Goal: Transaction & Acquisition: Purchase product/service

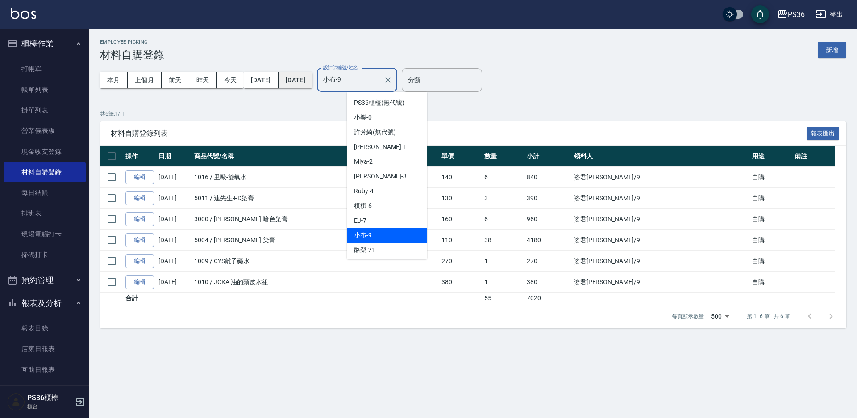
drag, startPoint x: 385, startPoint y: 78, endPoint x: 335, endPoint y: 78, distance: 50.4
click at [335, 78] on div "本月 上個月 [DATE] [DATE] [DATE] [DATE] [DATE] 設計師編號/姓名 小布-9 設計師編號/姓名" at bounding box center [248, 80] width 297 height 38
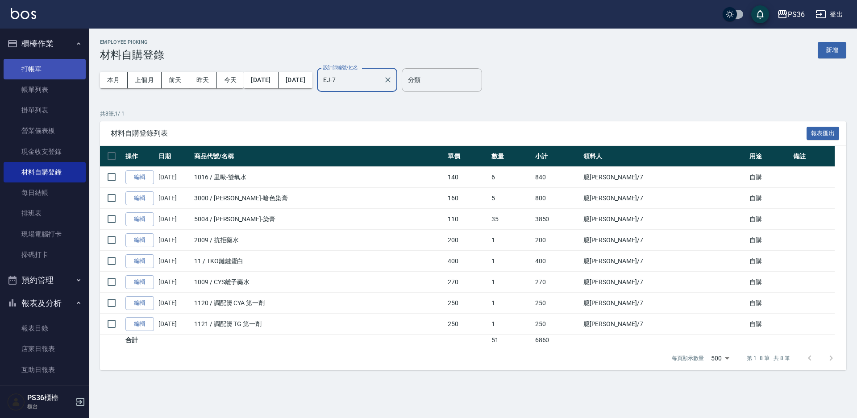
type input "EJ-7"
click at [46, 71] on link "打帳單" at bounding box center [45, 69] width 82 height 21
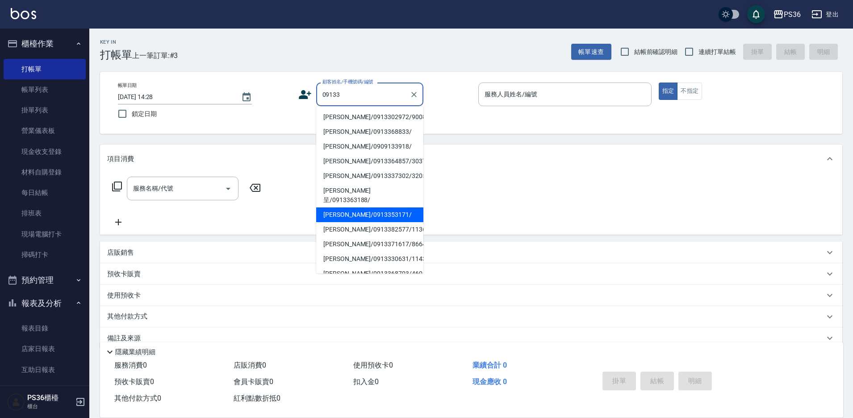
click at [380, 208] on li "[PERSON_NAME]/0913353171/" at bounding box center [369, 215] width 107 height 15
type input "[PERSON_NAME]/0913353171/"
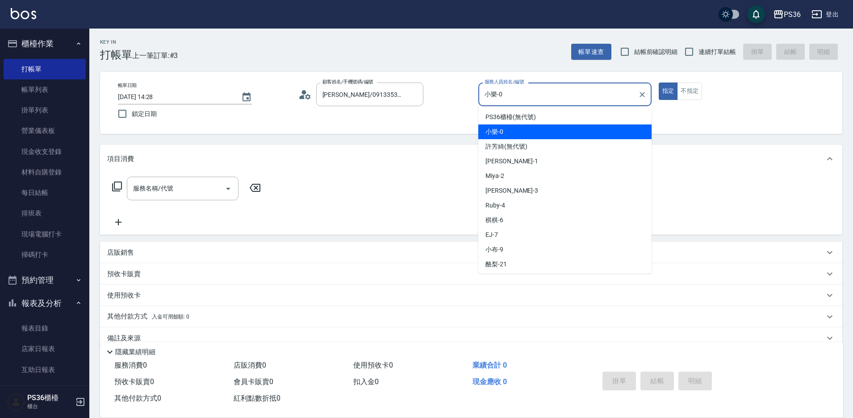
click at [498, 96] on input "小樂-0" at bounding box center [558, 95] width 152 height 16
click at [492, 97] on input "小樂-0" at bounding box center [558, 95] width 152 height 16
click at [504, 93] on input "小樂-0" at bounding box center [558, 95] width 152 height 16
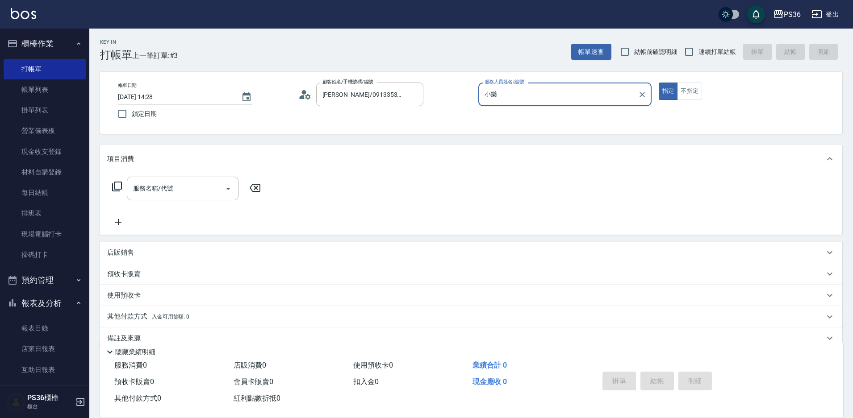
type input "小"
type input "EJ-7"
type button "true"
click at [192, 189] on input "服務名稱/代號" at bounding box center [176, 189] width 90 height 16
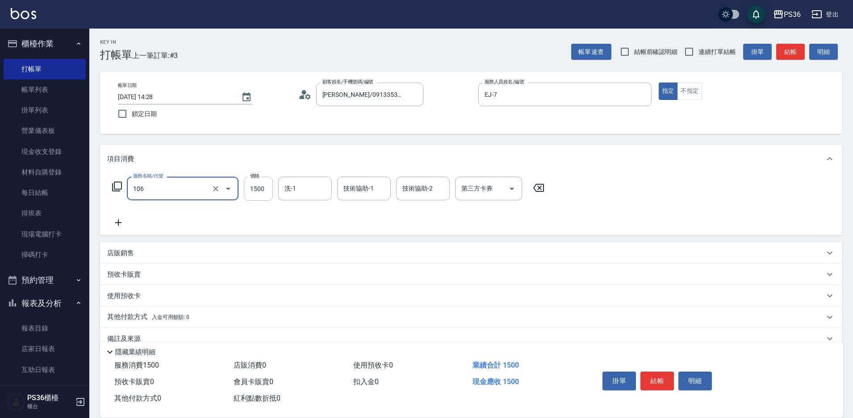
type input "頂級染髮(106)"
click at [255, 188] on input "1500" at bounding box center [258, 189] width 29 height 24
type input "1499"
click at [308, 190] on input "洗-1" at bounding box center [305, 189] width 46 height 16
type input "[PERSON_NAME]-22"
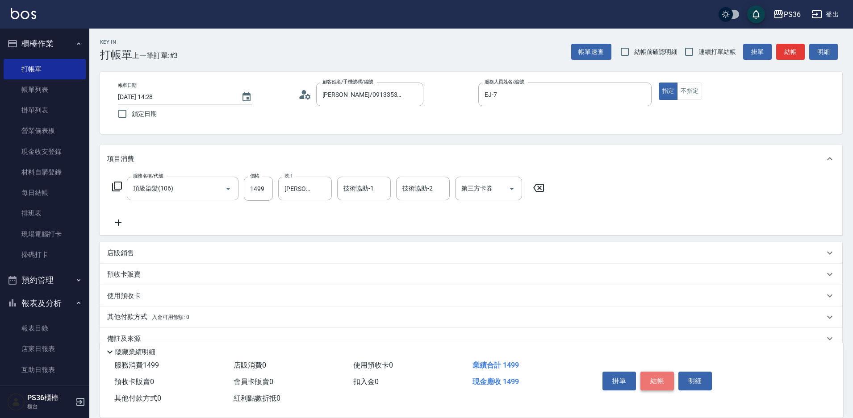
click at [651, 372] on button "結帳" at bounding box center [656, 381] width 33 height 19
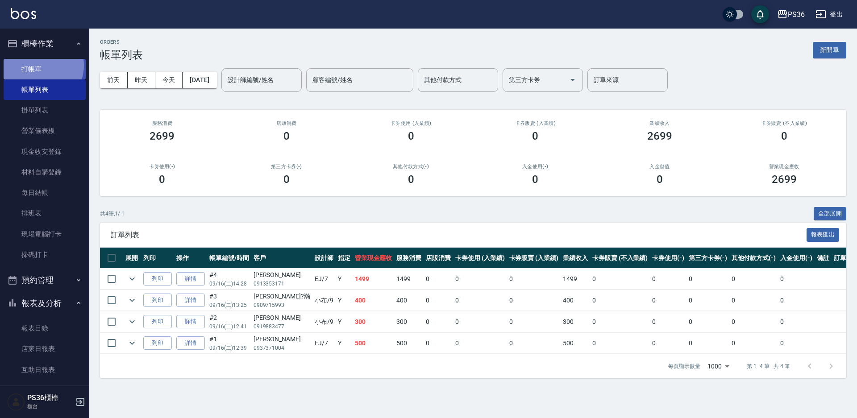
click at [39, 65] on link "打帳單" at bounding box center [45, 69] width 82 height 21
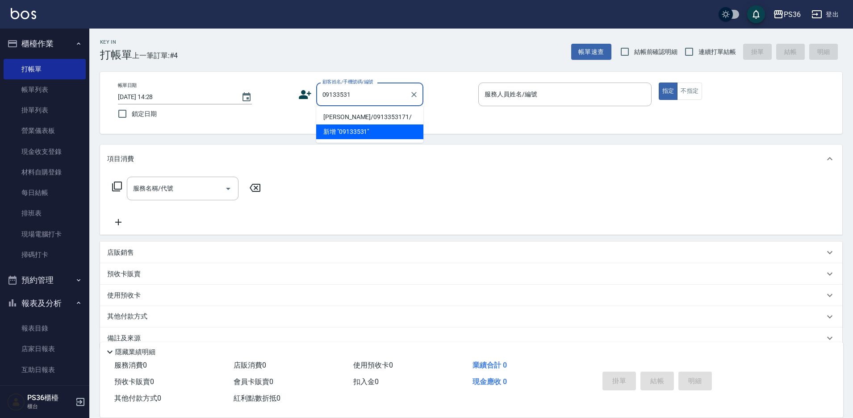
click at [369, 118] on li "[PERSON_NAME]/0913353171/" at bounding box center [369, 117] width 107 height 15
type input "[PERSON_NAME]/0913353171/"
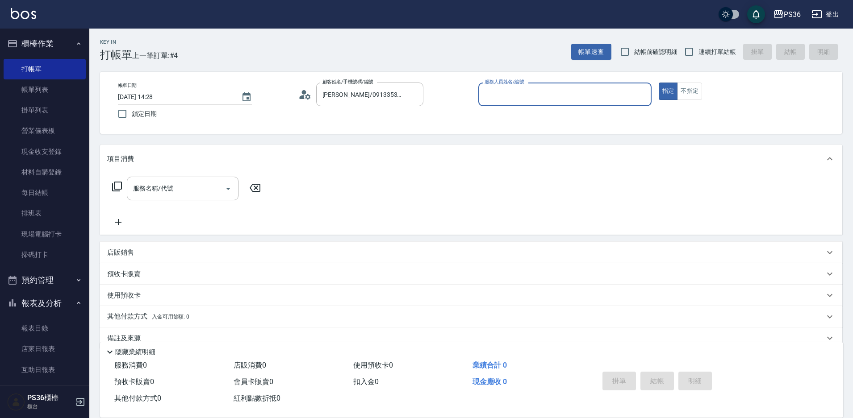
type input "小樂-0"
click at [308, 92] on icon at bounding box center [304, 94] width 13 height 13
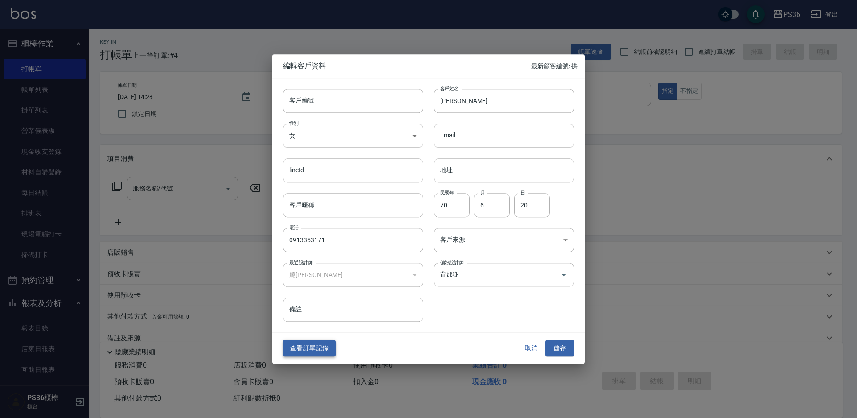
click at [312, 341] on button "查看訂單記錄" at bounding box center [309, 349] width 53 height 17
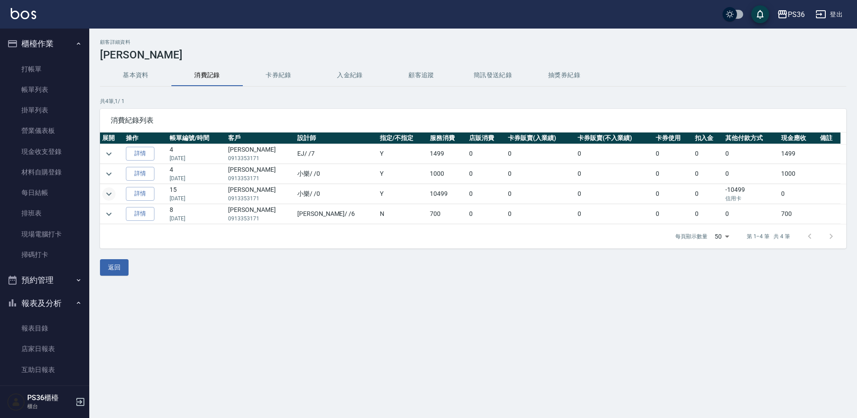
click at [109, 192] on icon "expand row" at bounding box center [109, 194] width 11 height 11
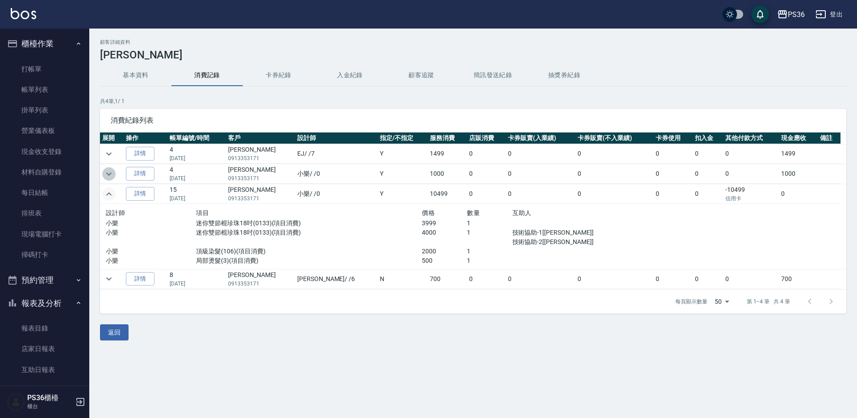
click at [107, 173] on icon "expand row" at bounding box center [108, 173] width 5 height 3
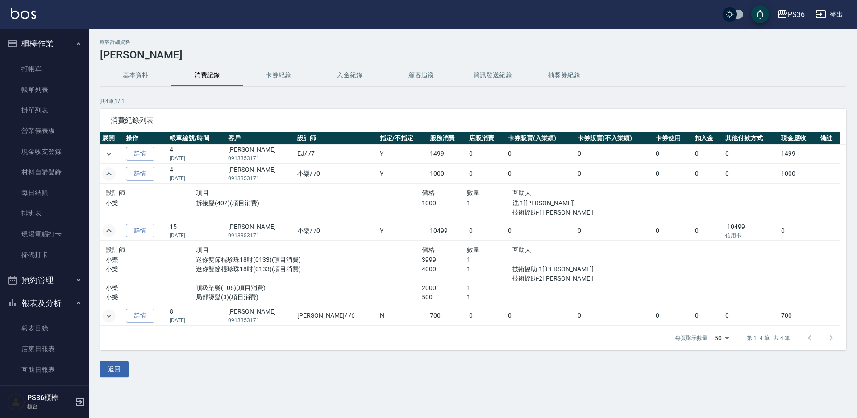
click at [109, 315] on icon "expand row" at bounding box center [109, 316] width 11 height 11
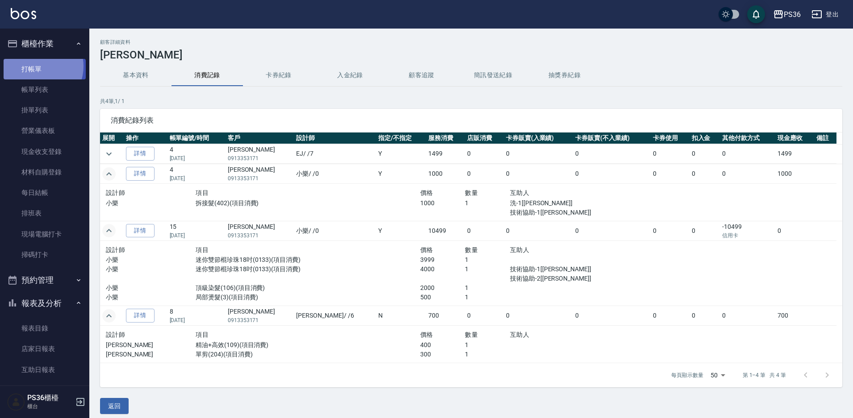
click at [37, 66] on link "打帳單" at bounding box center [45, 69] width 82 height 21
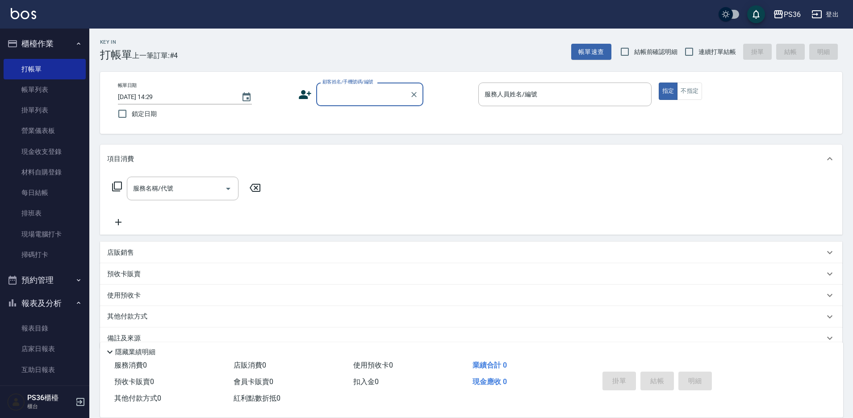
click at [356, 104] on div "顧客姓名/手機號碼/編號" at bounding box center [369, 95] width 107 height 24
click at [341, 117] on li "[PERSON_NAME]/0916585839/" at bounding box center [369, 117] width 107 height 15
type input "[PERSON_NAME]/0916585839/"
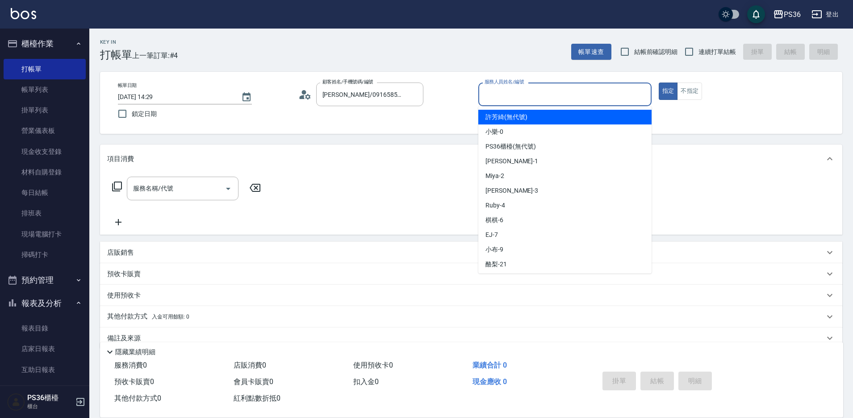
click at [518, 95] on input "服務人員姓名/編號" at bounding box center [564, 95] width 165 height 16
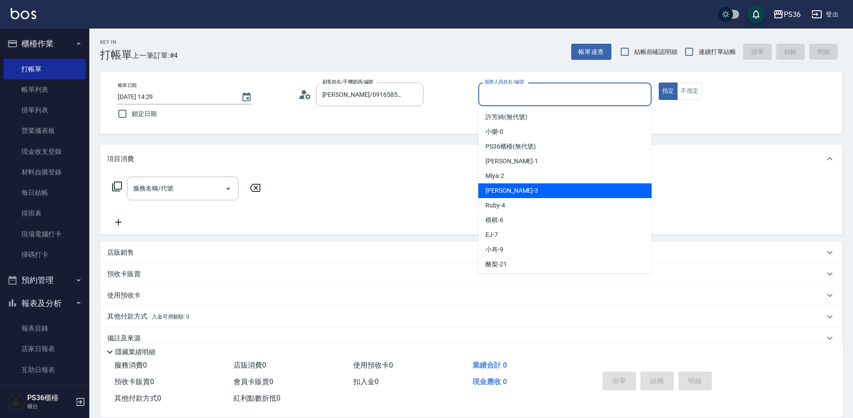
click at [528, 193] on div "[PERSON_NAME] -3" at bounding box center [564, 190] width 173 height 15
type input "[PERSON_NAME]-3"
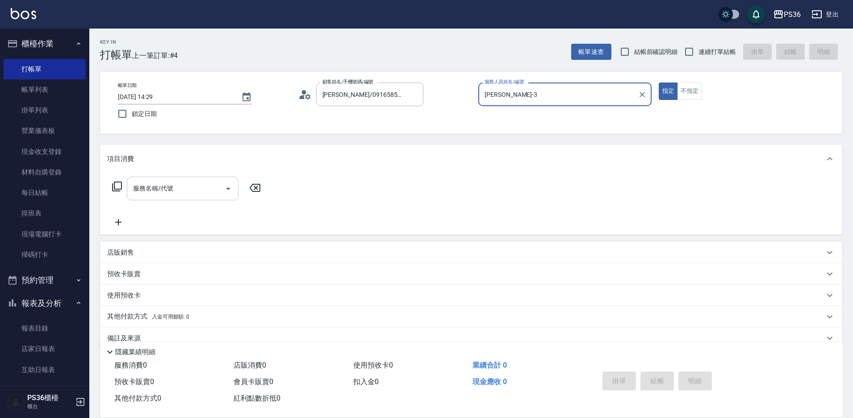
click at [188, 193] on input "服務名稱/代號" at bounding box center [176, 189] width 90 height 16
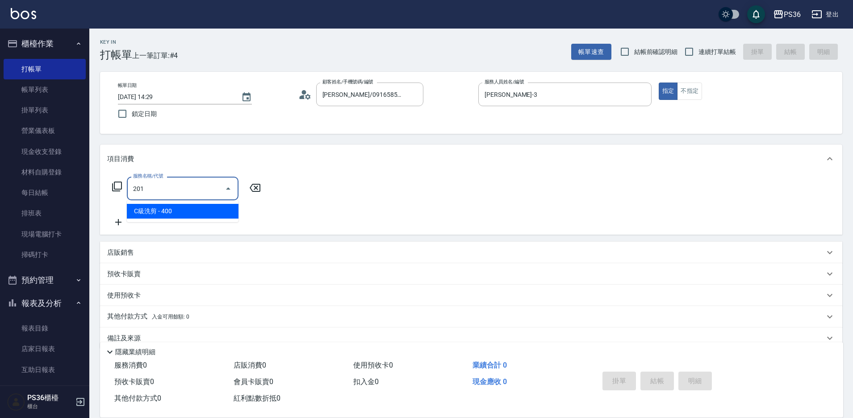
click at [163, 213] on span "C級洗剪 - 400" at bounding box center [183, 211] width 112 height 15
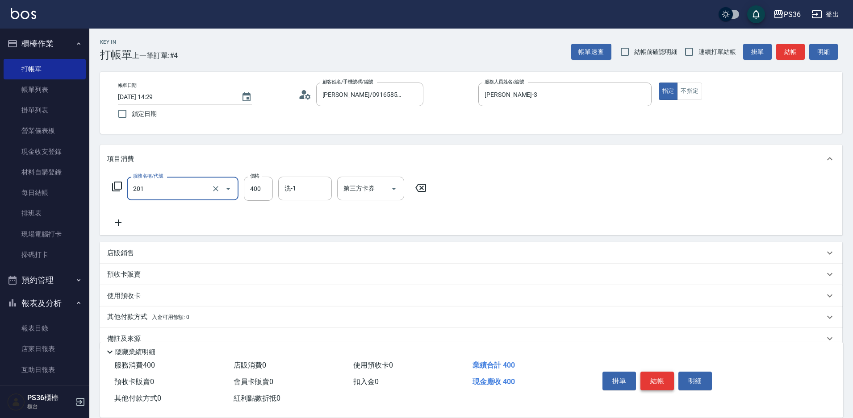
type input "C級洗剪(201)"
click at [655, 379] on button "結帳" at bounding box center [656, 381] width 33 height 19
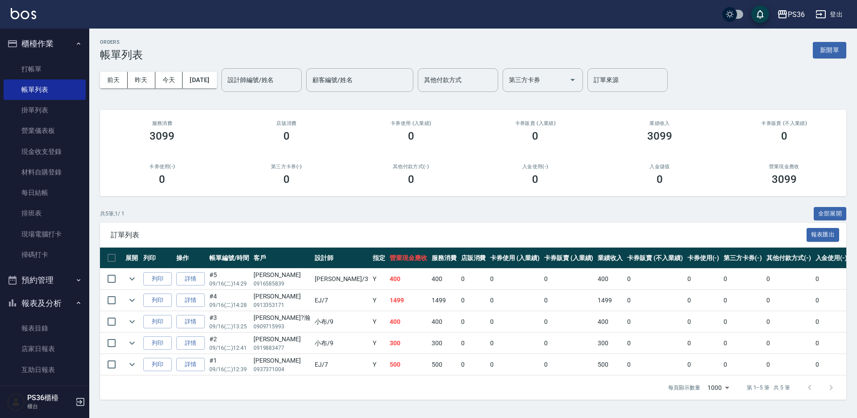
drag, startPoint x: 655, startPoint y: 379, endPoint x: 645, endPoint y: 367, distance: 15.2
click at [649, 372] on div "訂單列表 報表匯出 展開 列印 操作 帳單編號/時間 客戶 設計師 指定 營業現金應收 服務消費 店販消費 卡券使用 (入業績) 卡券販賣 (入業績) 業績收…" at bounding box center [473, 311] width 746 height 177
